Goal: Communication & Community: Share content

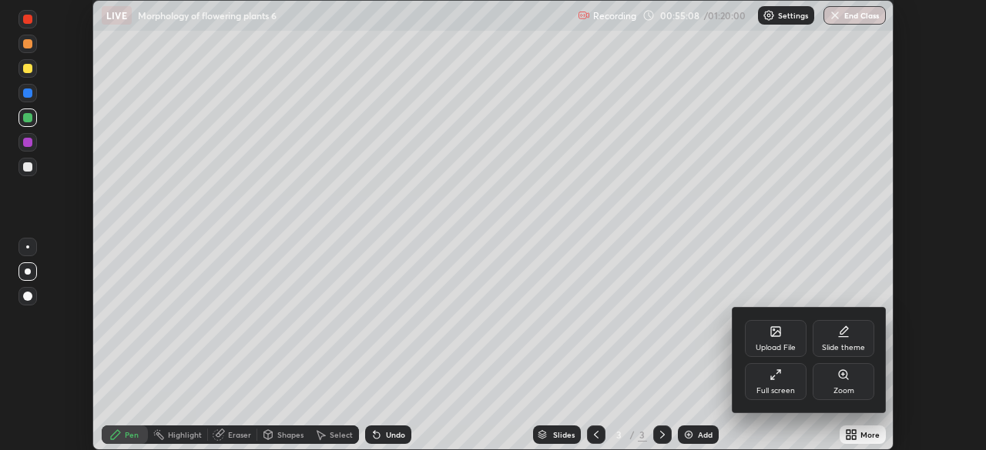
click at [786, 377] on div "Full screen" at bounding box center [776, 381] width 62 height 37
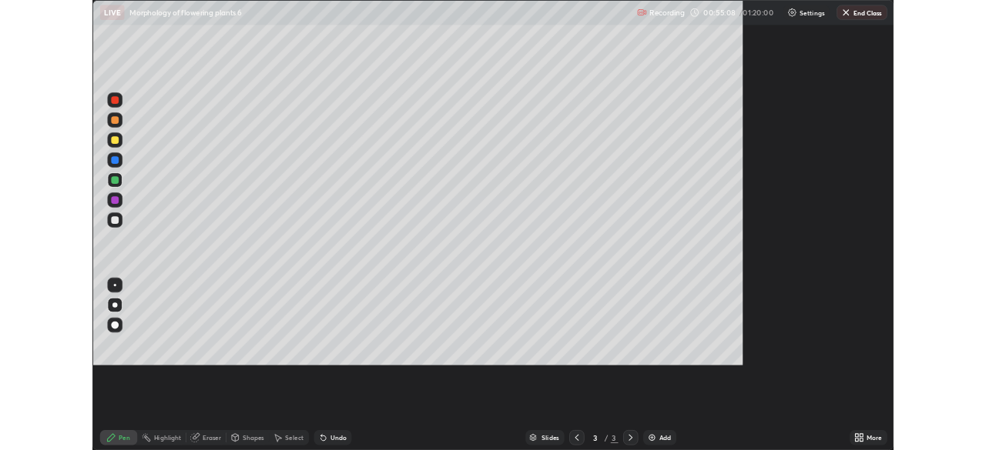
scroll to position [554, 986]
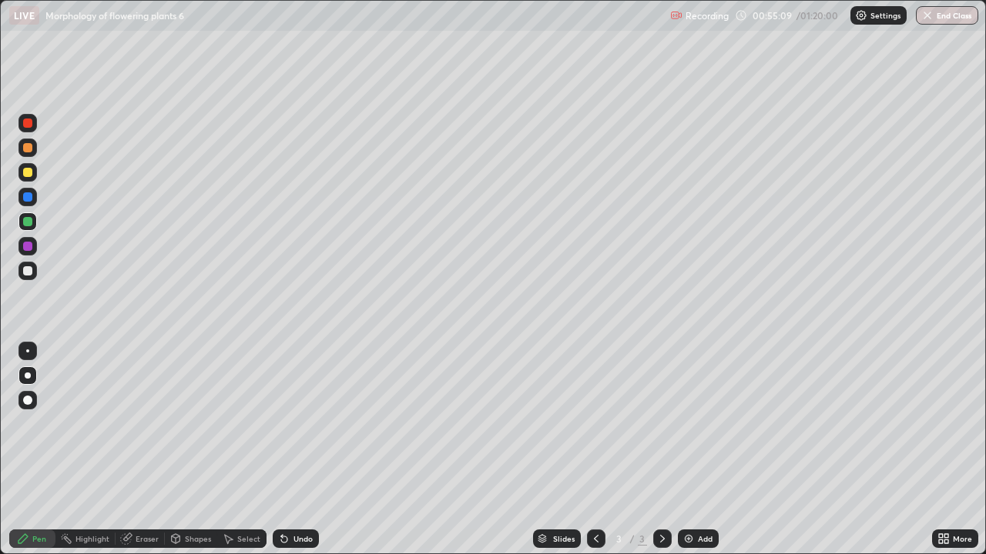
click at [700, 450] on div "Add" at bounding box center [705, 539] width 15 height 8
click at [957, 450] on div "More" at bounding box center [962, 539] width 19 height 8
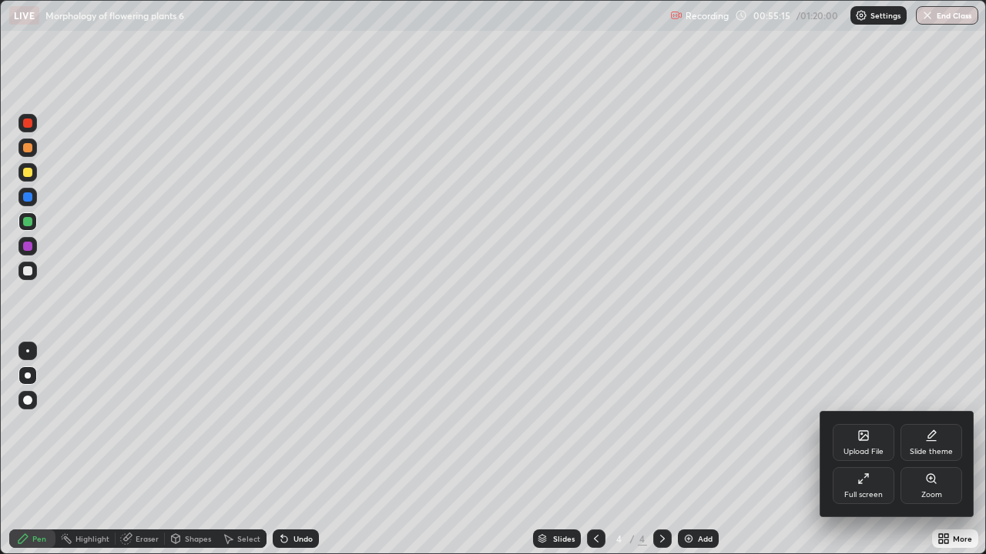
click at [883, 450] on div "Full screen" at bounding box center [863, 485] width 62 height 37
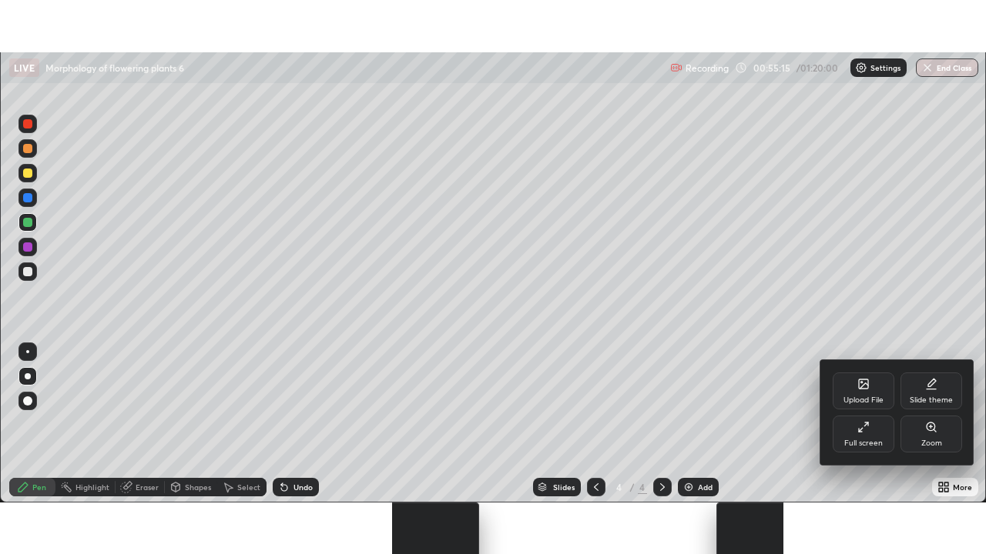
scroll to position [76558, 76023]
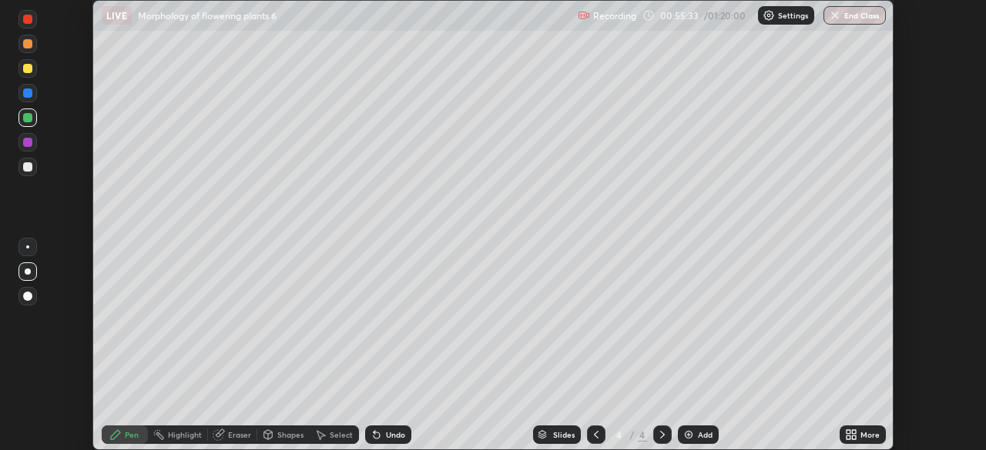
click at [853, 437] on icon at bounding box center [854, 438] width 4 height 4
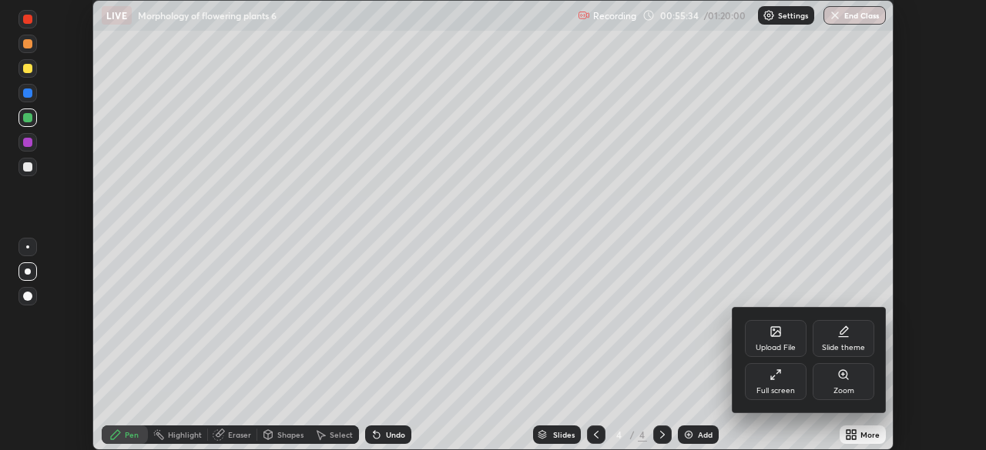
click at [775, 380] on icon at bounding box center [775, 375] width 12 height 12
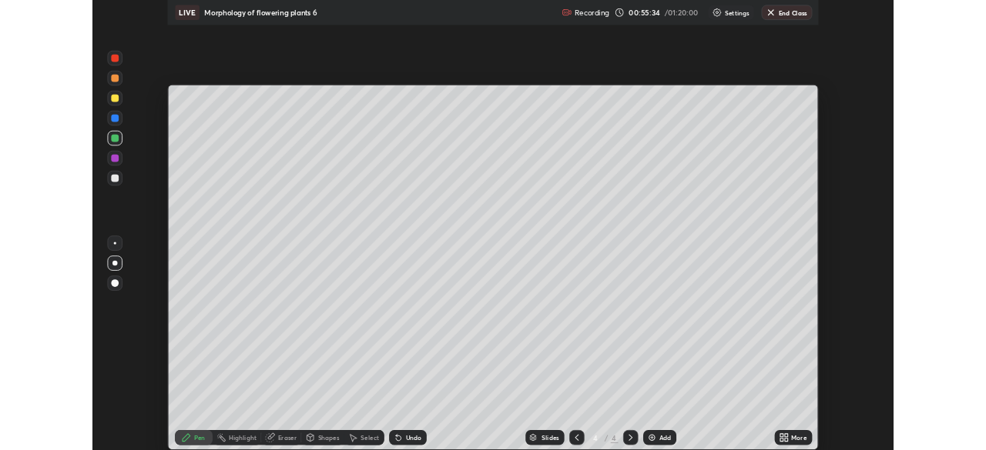
scroll to position [554, 986]
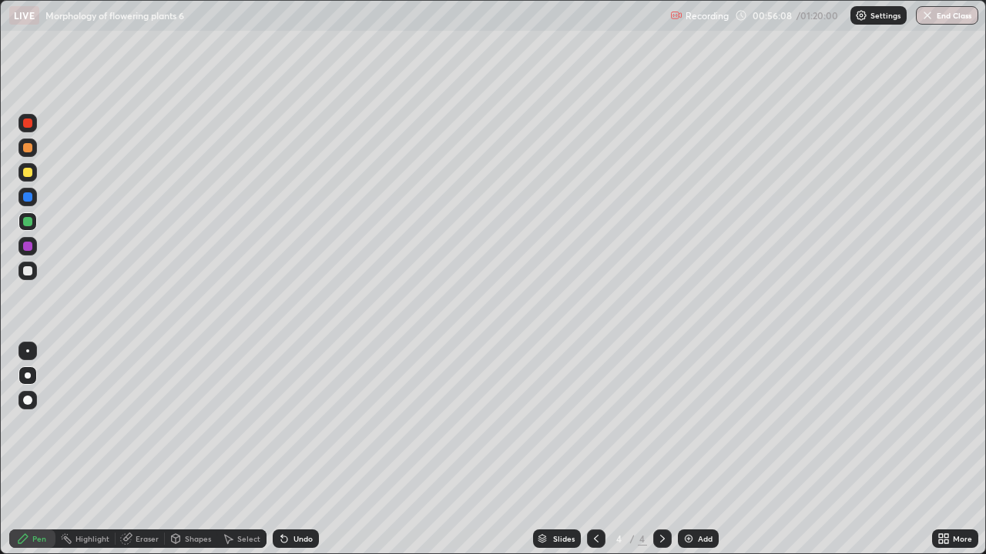
click at [27, 174] on div at bounding box center [27, 172] width 9 height 9
click at [28, 270] on div at bounding box center [27, 270] width 9 height 9
click at [28, 222] on div at bounding box center [27, 221] width 9 height 9
click at [25, 123] on div at bounding box center [27, 123] width 9 height 9
click at [299, 450] on div "Undo" at bounding box center [302, 539] width 19 height 8
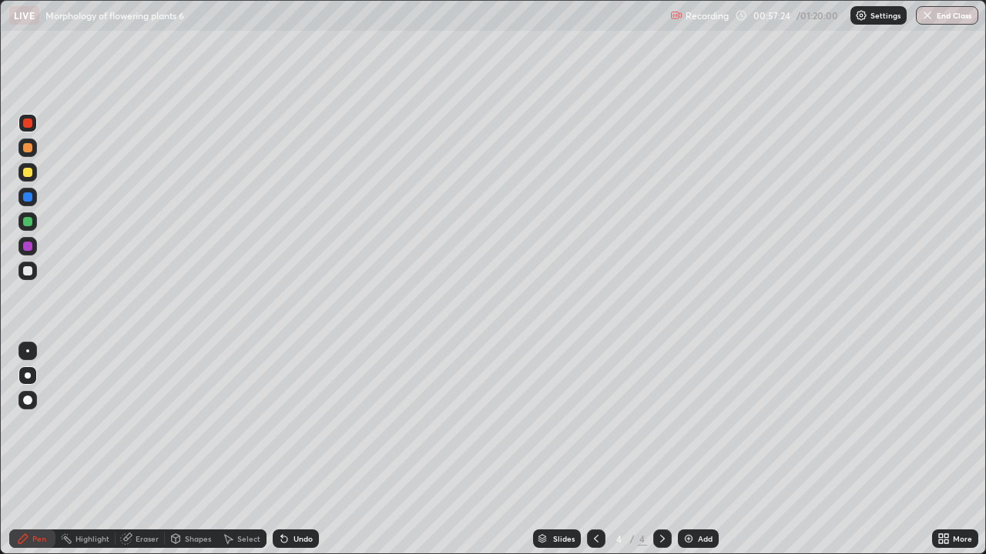
click at [299, 450] on div "Undo" at bounding box center [302, 539] width 19 height 8
click at [27, 270] on div at bounding box center [27, 270] width 9 height 9
click at [26, 219] on div at bounding box center [27, 221] width 9 height 9
click at [25, 124] on div at bounding box center [27, 123] width 9 height 9
click at [28, 268] on div at bounding box center [27, 270] width 9 height 9
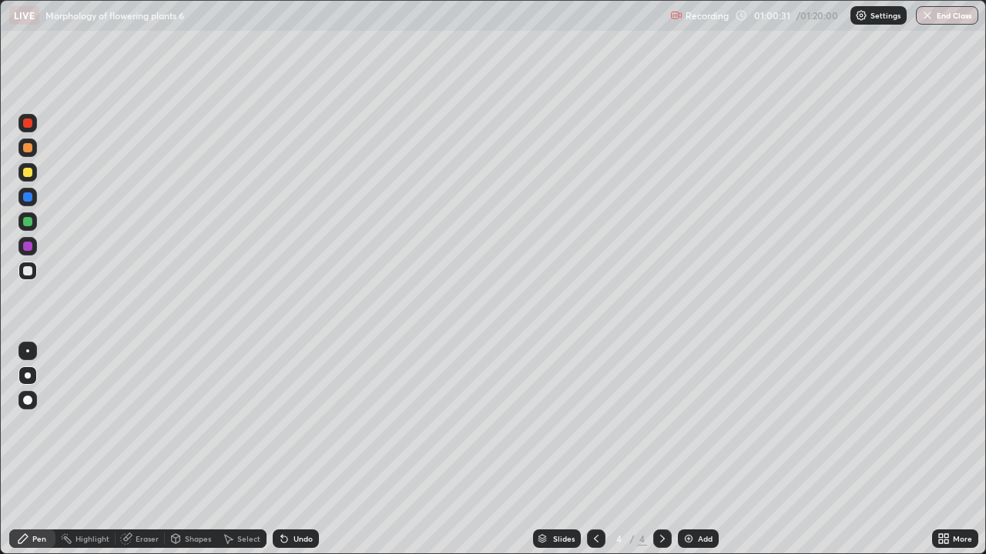
click at [704, 450] on div "Add" at bounding box center [698, 539] width 41 height 18
click at [27, 225] on div at bounding box center [27, 221] width 9 height 9
click at [298, 450] on div "Undo" at bounding box center [302, 539] width 19 height 8
click at [301, 450] on div "Undo" at bounding box center [296, 539] width 46 height 18
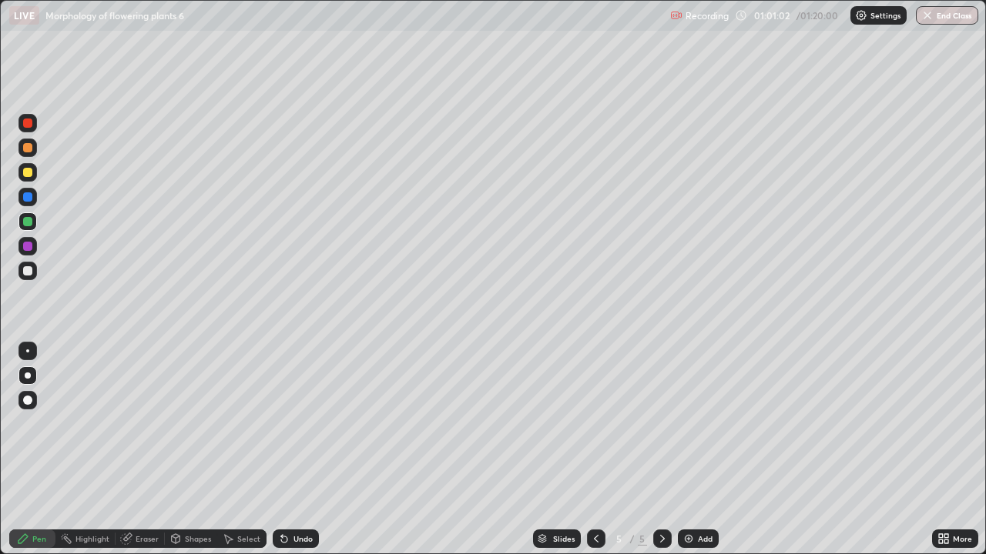
click at [301, 450] on div "Undo" at bounding box center [296, 539] width 46 height 18
click at [300, 450] on div "Undo" at bounding box center [302, 539] width 19 height 8
click at [25, 176] on div at bounding box center [27, 172] width 9 height 9
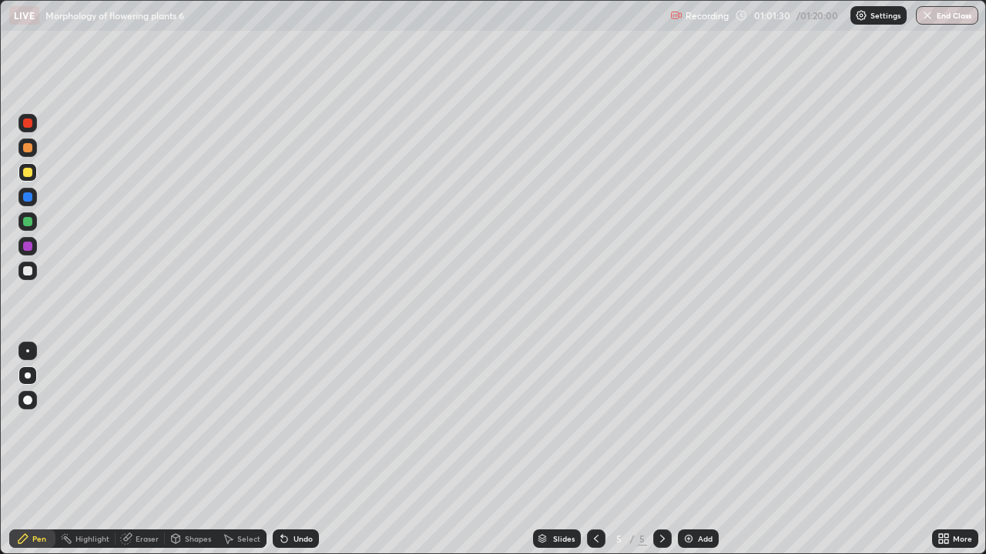
click at [25, 219] on div at bounding box center [27, 221] width 9 height 9
click at [300, 450] on div "Undo" at bounding box center [302, 539] width 19 height 8
click at [303, 450] on div "Undo" at bounding box center [302, 539] width 19 height 8
click at [26, 129] on div at bounding box center [27, 123] width 18 height 18
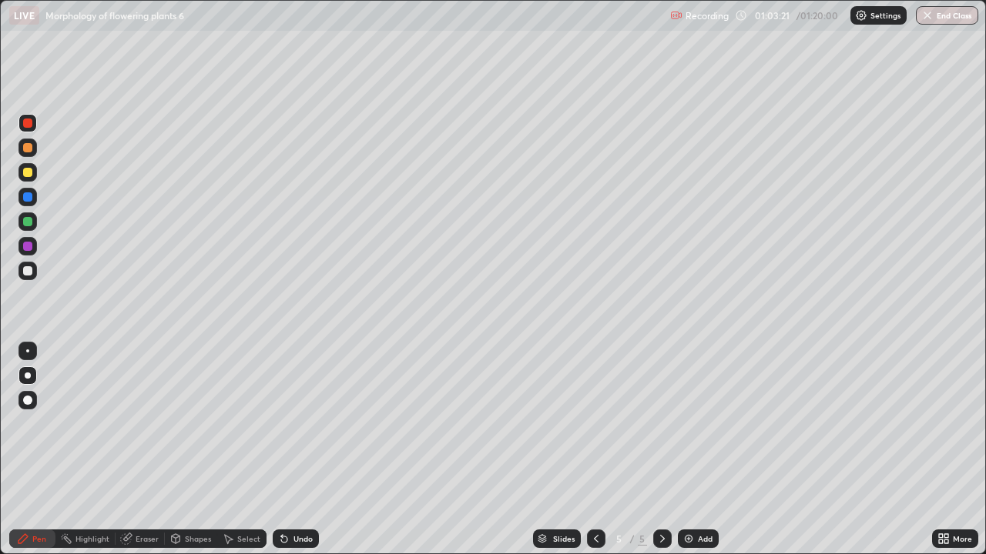
click at [596, 450] on icon at bounding box center [596, 539] width 12 height 12
click at [25, 273] on div at bounding box center [27, 270] width 9 height 9
click at [28, 223] on div at bounding box center [27, 221] width 9 height 9
click at [29, 122] on div at bounding box center [27, 123] width 9 height 9
click at [23, 217] on div at bounding box center [27, 222] width 18 height 18
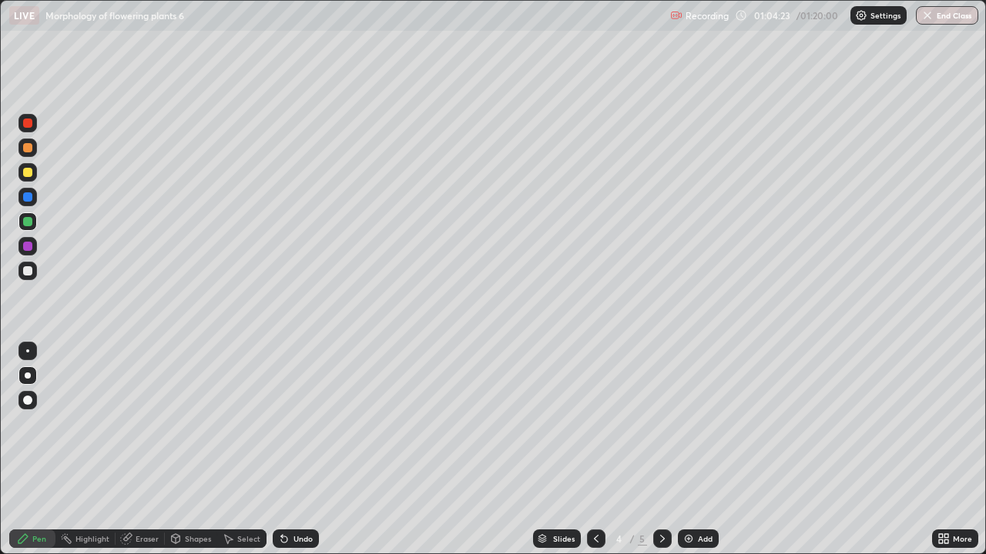
click at [28, 122] on div at bounding box center [27, 123] width 9 height 9
click at [28, 221] on div at bounding box center [27, 221] width 9 height 9
click at [692, 450] on img at bounding box center [688, 539] width 12 height 12
click at [596, 450] on icon at bounding box center [596, 539] width 12 height 12
click at [946, 450] on icon at bounding box center [946, 542] width 4 height 4
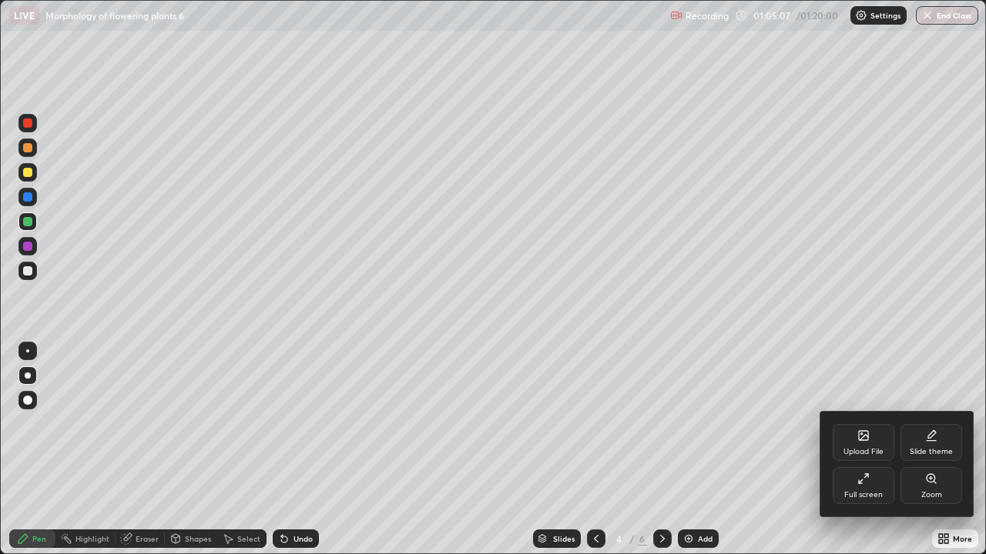
click at [867, 450] on icon at bounding box center [863, 479] width 12 height 12
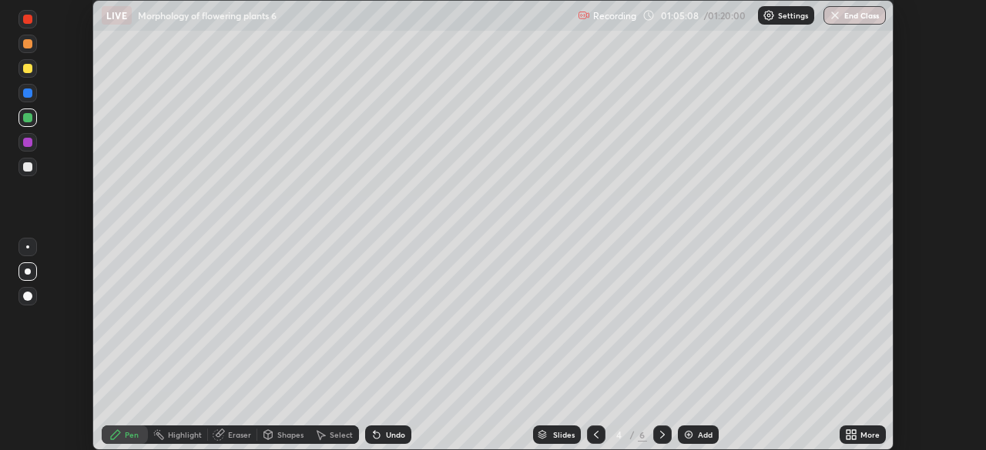
scroll to position [76558, 76023]
click at [26, 70] on div at bounding box center [27, 68] width 9 height 9
click at [853, 19] on button "End Class" at bounding box center [855, 15] width 61 height 18
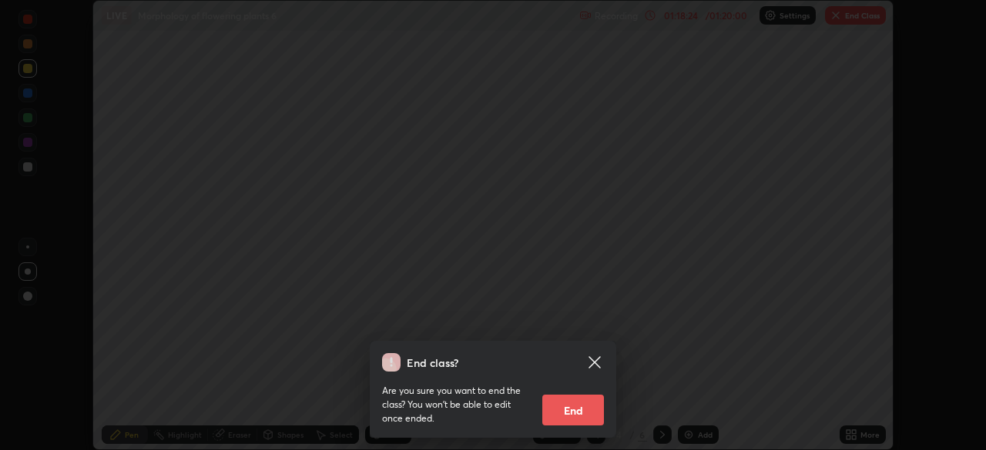
click at [586, 400] on button "End" at bounding box center [573, 410] width 62 height 31
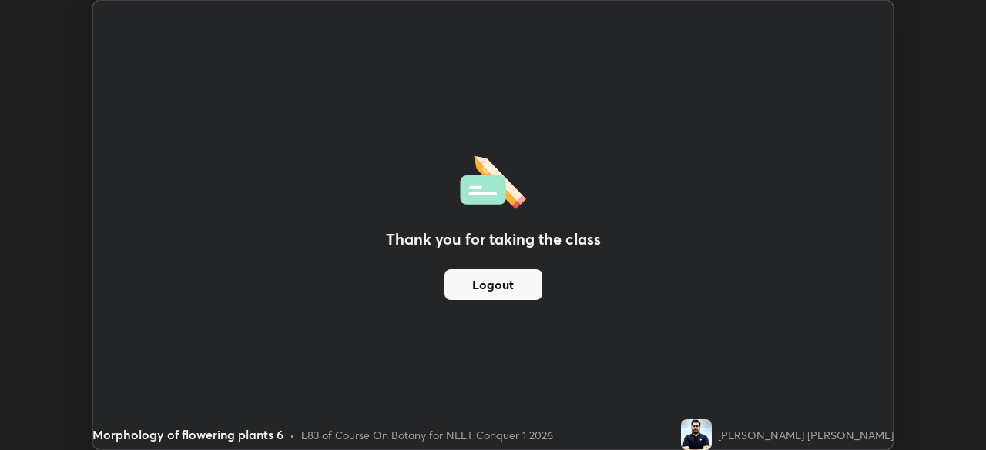
click at [518, 295] on button "Logout" at bounding box center [493, 285] width 98 height 31
